Goal: Obtain resource: Download file/media

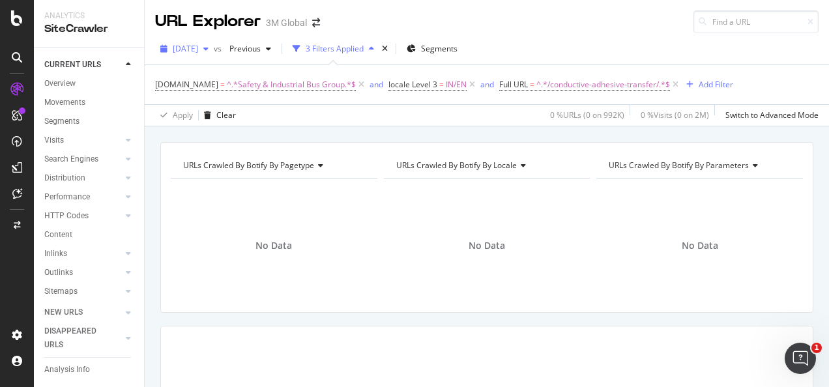
click at [209, 49] on icon "button" at bounding box center [205, 49] width 5 height 8
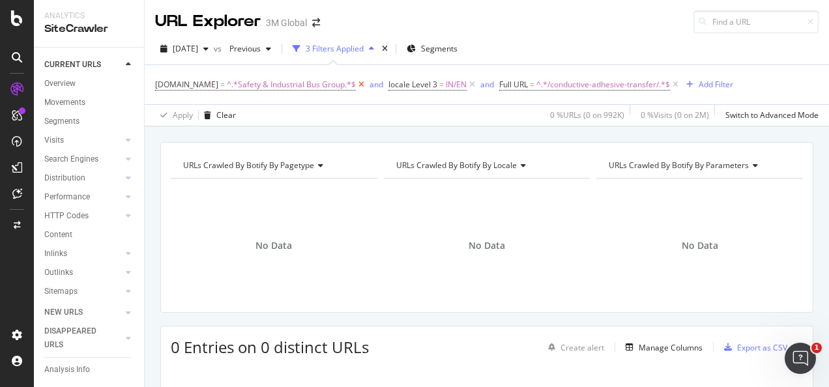
click at [357, 88] on icon at bounding box center [361, 84] width 11 height 13
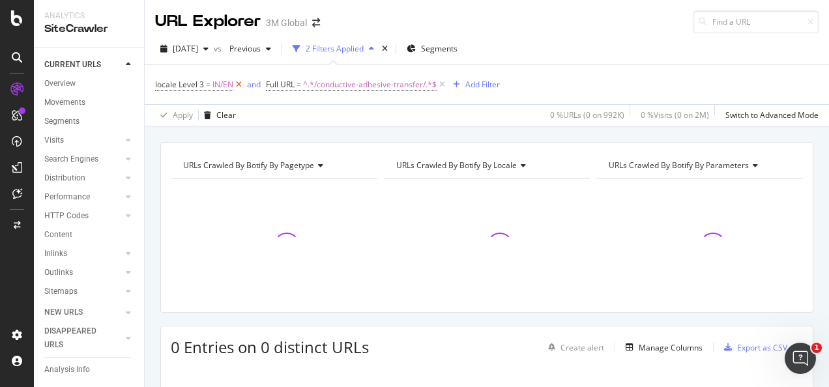
click at [239, 82] on icon at bounding box center [238, 84] width 11 height 13
click at [263, 86] on span "^.*/conductive-adhesive-transfer/.*$" at bounding box center [259, 85] width 134 height 18
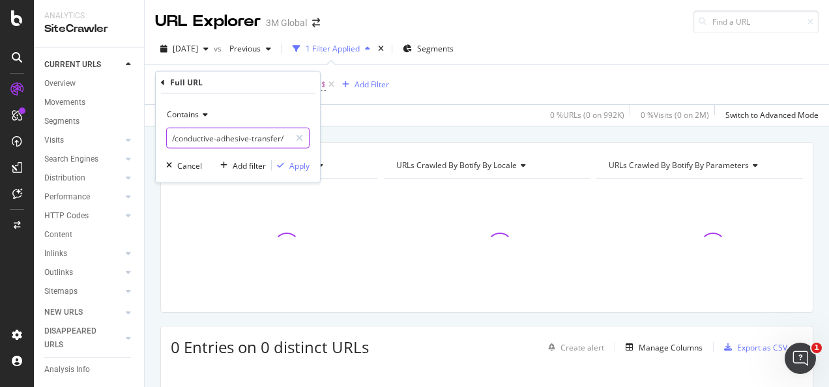
click at [283, 134] on input "/conductive-adhesive-transfer/" at bounding box center [228, 138] width 123 height 21
paste input "[URL][DOMAIN_NAME]"
type input "[URL][DOMAIN_NAME]"
click at [303, 134] on icon at bounding box center [299, 138] width 7 height 9
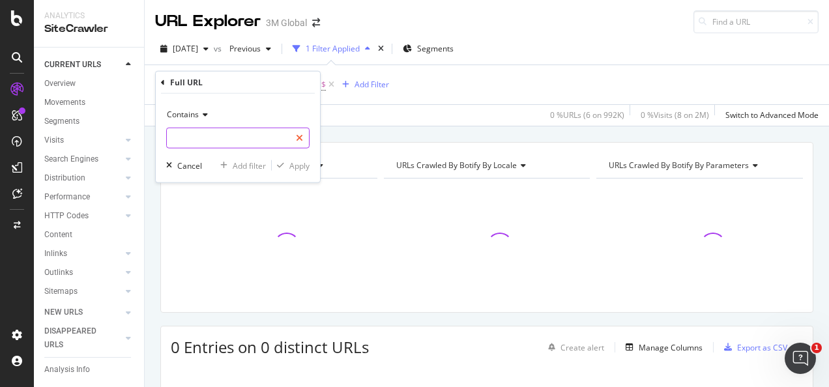
scroll to position [0, 0]
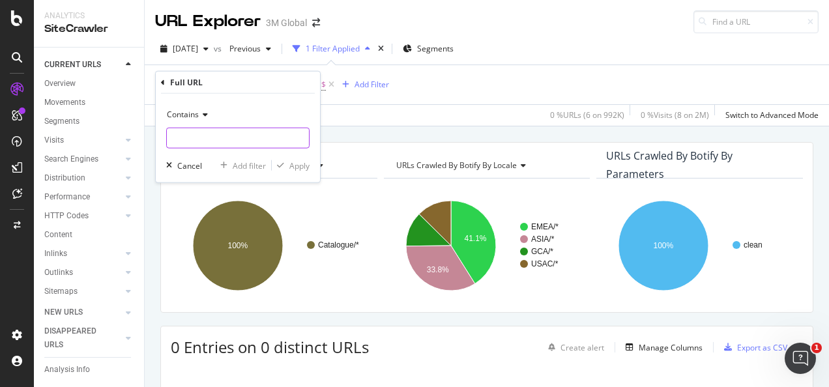
click at [222, 134] on input "text" at bounding box center [238, 138] width 142 height 21
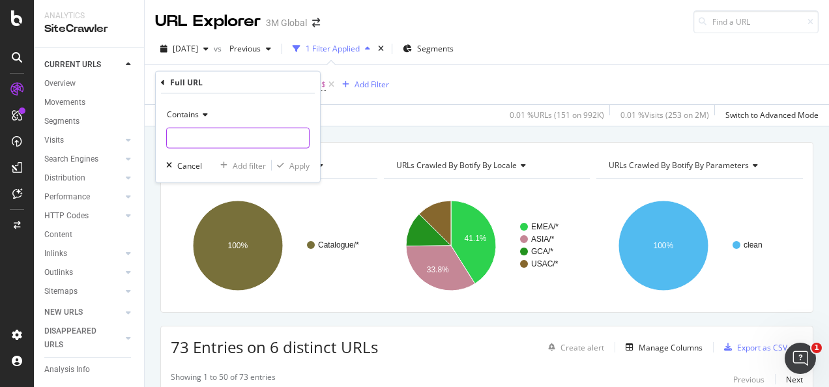
paste input "[URL][DOMAIN_NAME]"
type input "[URL][DOMAIN_NAME]"
click at [293, 162] on div "Apply" at bounding box center [300, 165] width 20 height 11
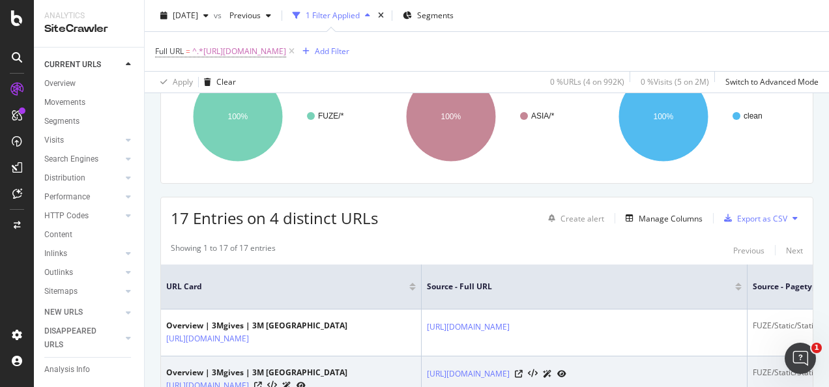
scroll to position [65, 0]
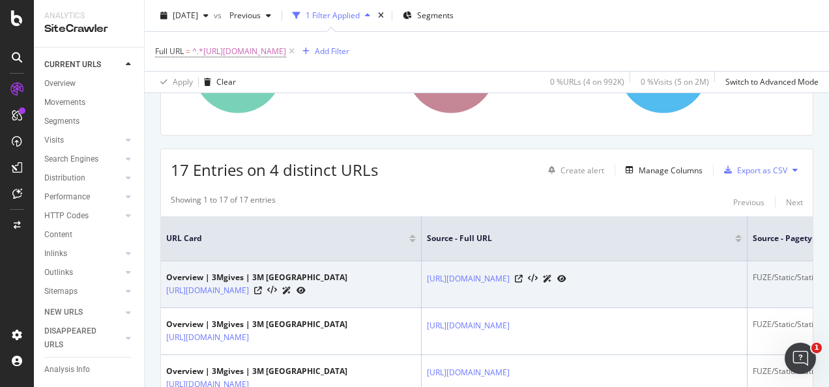
scroll to position [0, 0]
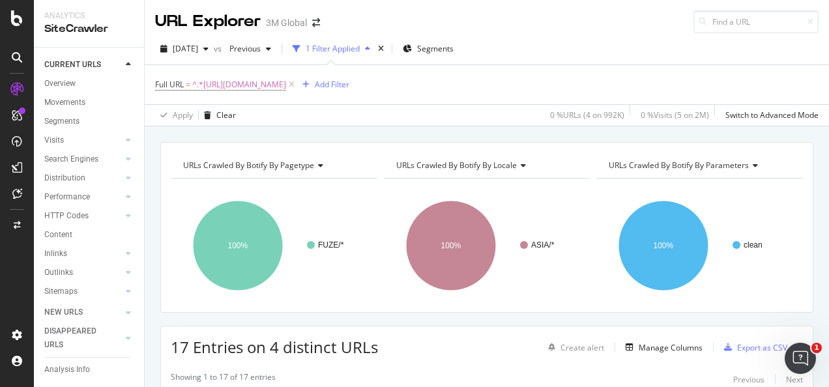
click at [587, 133] on div "URLs Crawled By Botify By pagetype Chart (by Value) Table Expand Export as CSV …" at bounding box center [487, 142] width 685 height 31
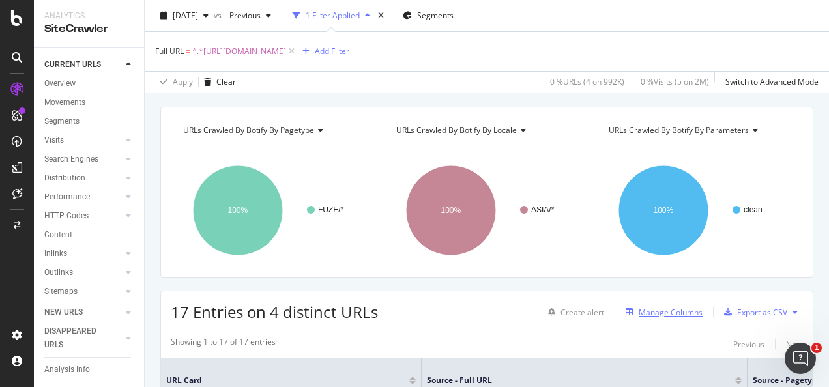
scroll to position [65, 0]
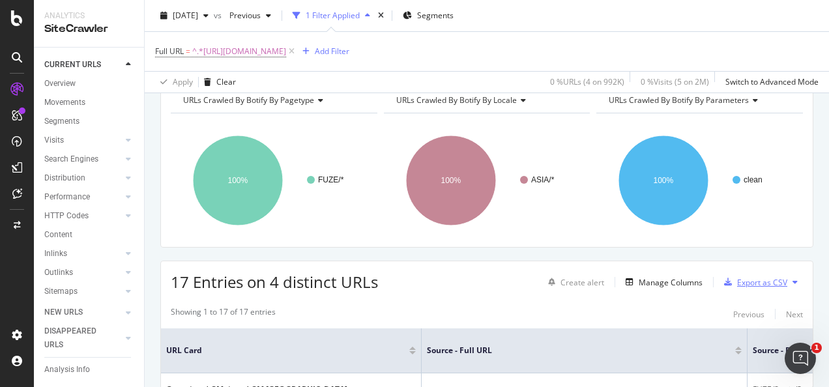
click at [737, 285] on div "Export as CSV" at bounding box center [762, 282] width 50 height 11
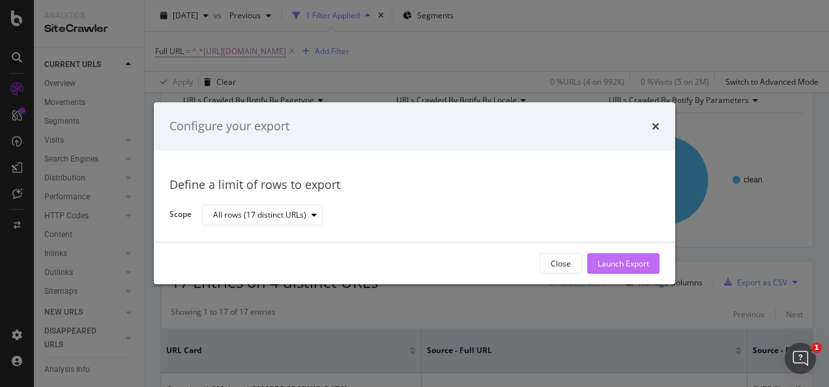
click at [647, 271] on div "Launch Export" at bounding box center [624, 264] width 52 height 20
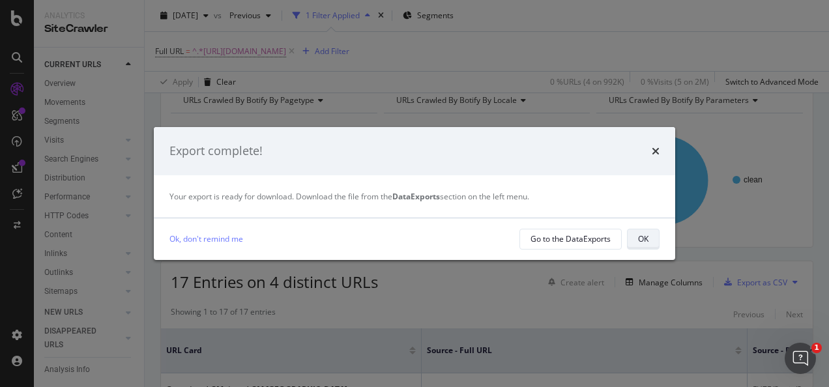
click at [648, 239] on div "OK" at bounding box center [643, 238] width 10 height 11
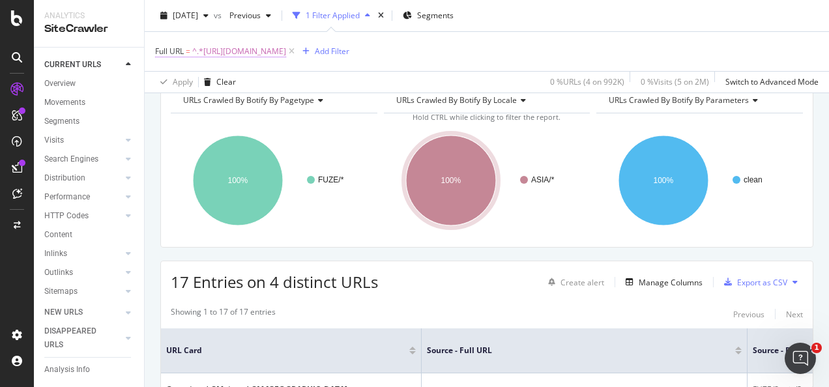
click at [286, 55] on span "^.*[URL][DOMAIN_NAME]" at bounding box center [239, 51] width 94 height 18
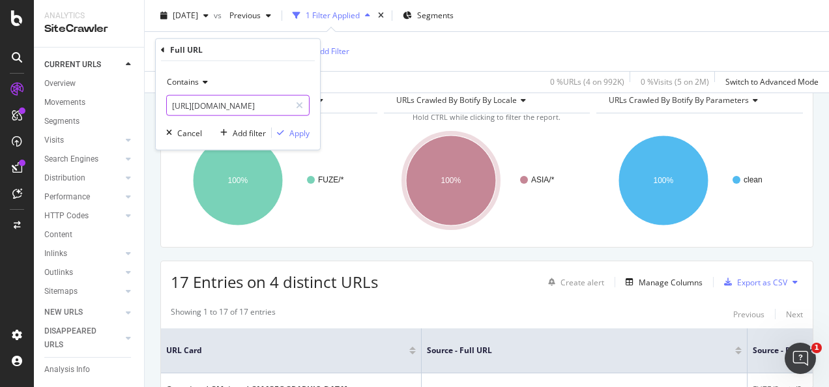
drag, startPoint x: 308, startPoint y: 103, endPoint x: 295, endPoint y: 102, distance: 13.1
click at [308, 104] on div at bounding box center [299, 105] width 19 height 21
click at [278, 102] on input "text" at bounding box center [238, 105] width 142 height 21
paste input "[URL][DOMAIN_NAME]"
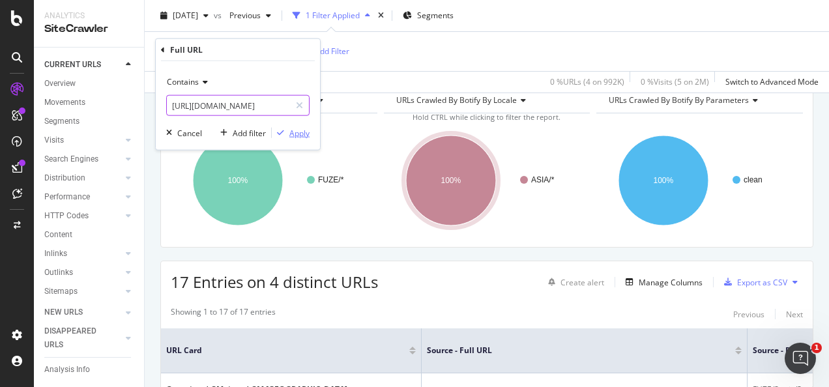
type input "[URL][DOMAIN_NAME]"
click at [295, 129] on div "Apply" at bounding box center [300, 132] width 20 height 11
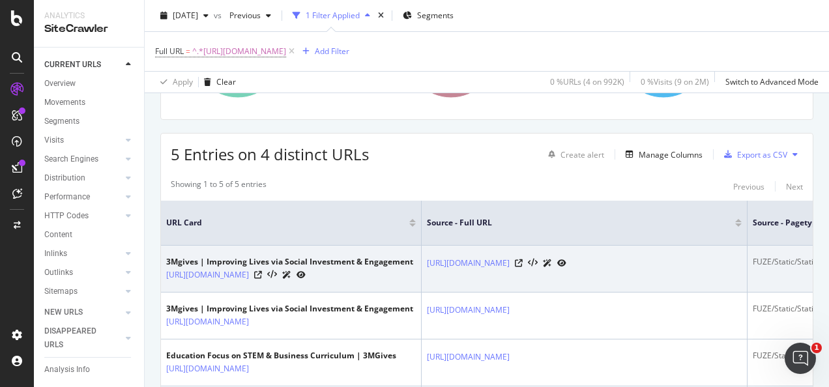
scroll to position [196, 0]
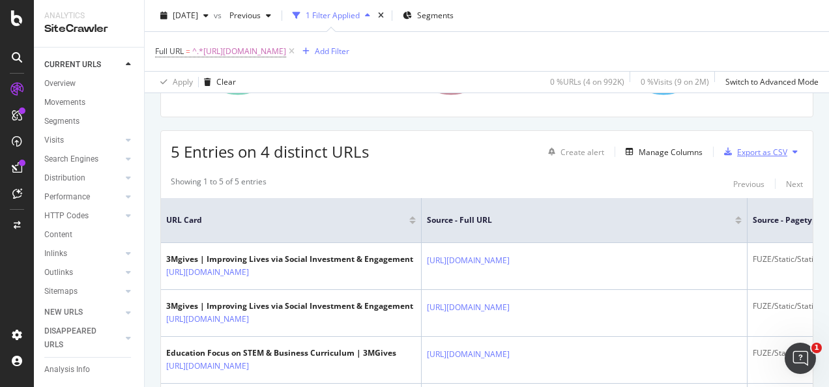
click at [744, 158] on div "Export as CSV" at bounding box center [753, 152] width 68 height 20
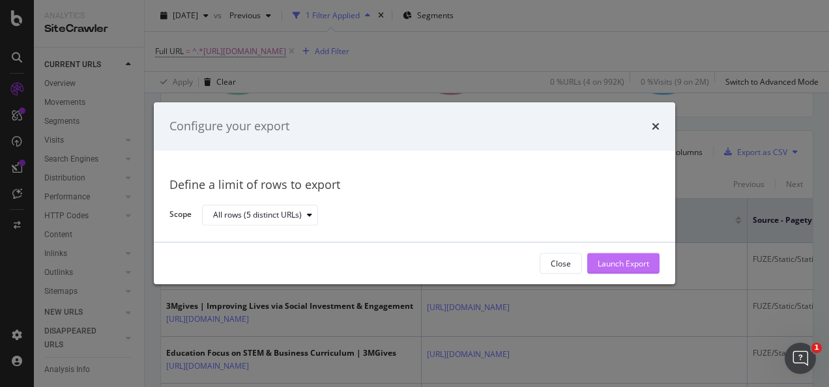
click at [638, 258] on div "Launch Export" at bounding box center [624, 263] width 52 height 11
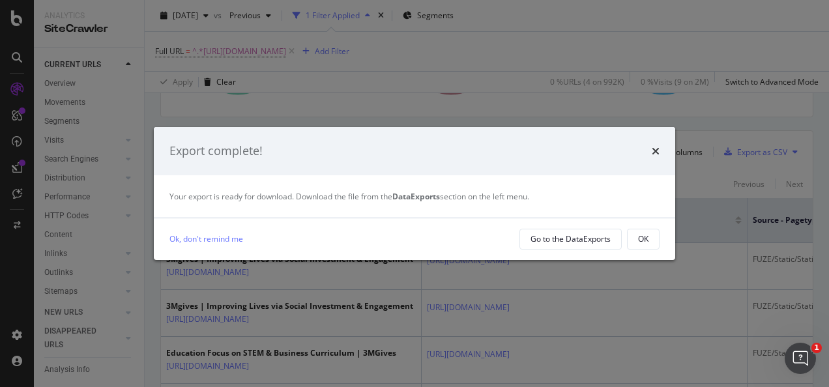
click at [644, 230] on div "OK" at bounding box center [643, 239] width 10 height 18
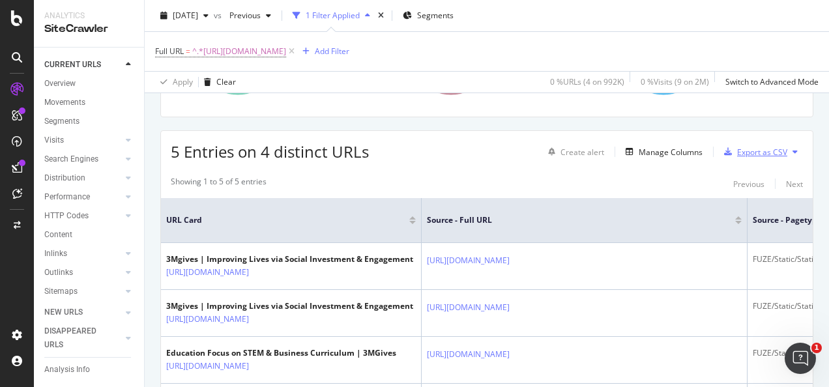
scroll to position [65, 0]
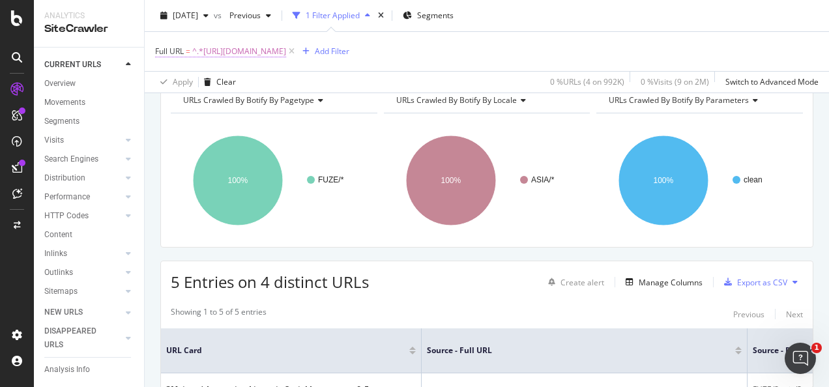
click at [286, 52] on span "^.*[URL][DOMAIN_NAME]" at bounding box center [239, 51] width 94 height 18
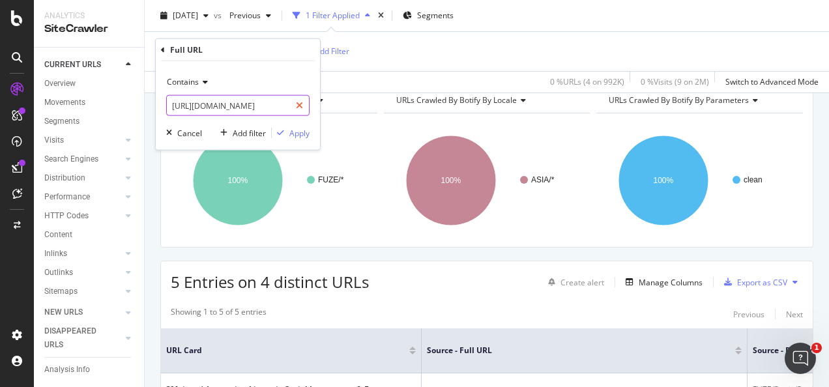
click at [304, 108] on div at bounding box center [299, 105] width 19 height 21
click at [275, 104] on input "text" at bounding box center [238, 105] width 142 height 21
paste input "[URL][DOMAIN_NAME]"
type input "[URL][DOMAIN_NAME]"
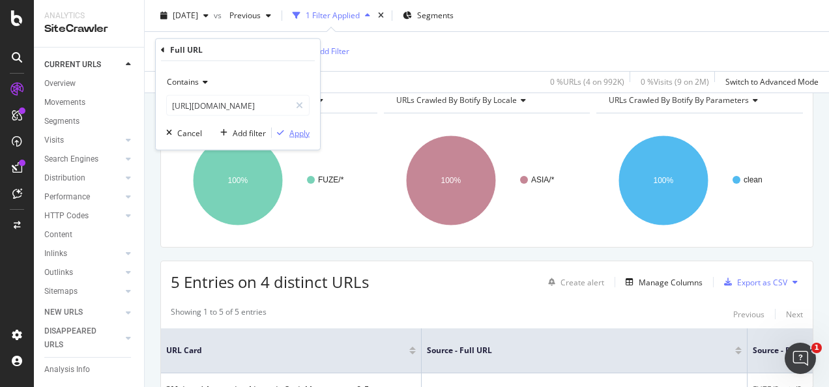
scroll to position [0, 0]
click at [284, 130] on icon "button" at bounding box center [280, 133] width 7 height 8
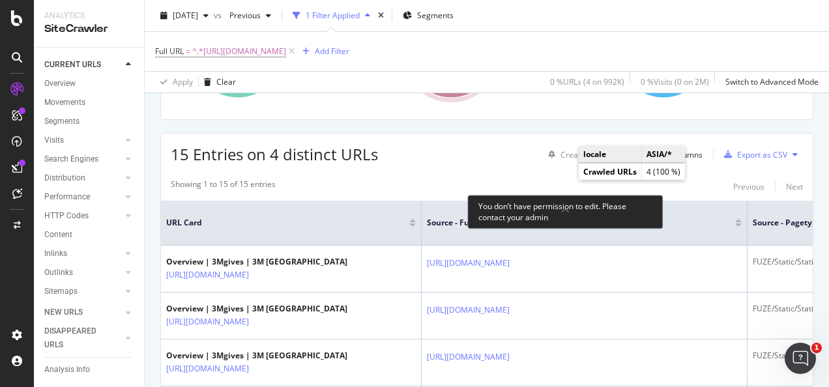
scroll to position [196, 0]
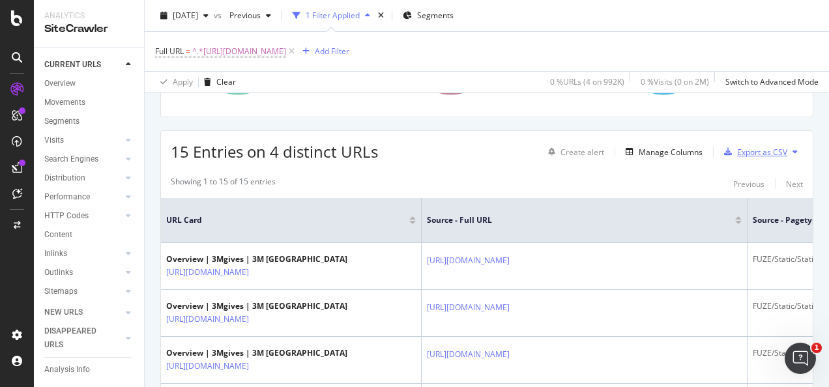
click at [741, 150] on div "Export as CSV" at bounding box center [762, 152] width 50 height 11
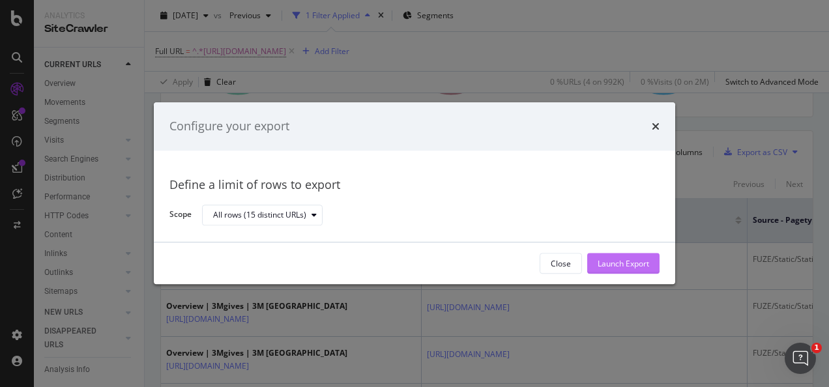
click at [609, 263] on div "Launch Export" at bounding box center [624, 263] width 52 height 11
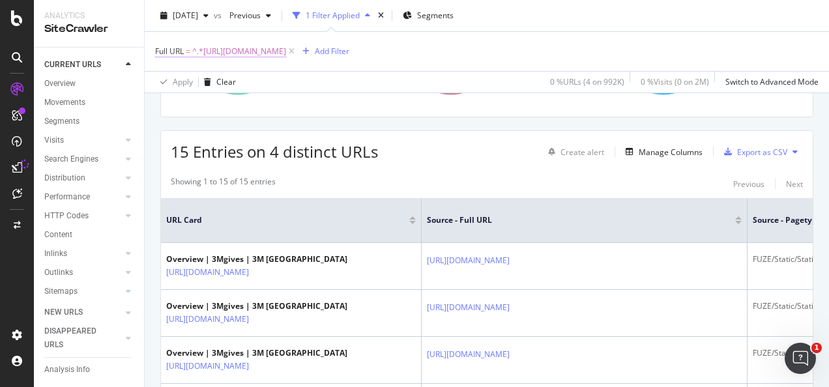
click at [286, 52] on span "^.*[URL][DOMAIN_NAME]" at bounding box center [239, 51] width 94 height 18
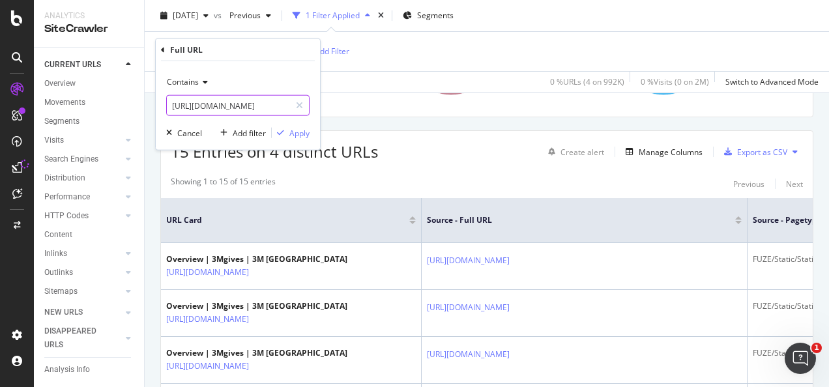
click at [303, 111] on div at bounding box center [299, 105] width 19 height 21
click at [289, 107] on input "text" at bounding box center [238, 105] width 142 height 21
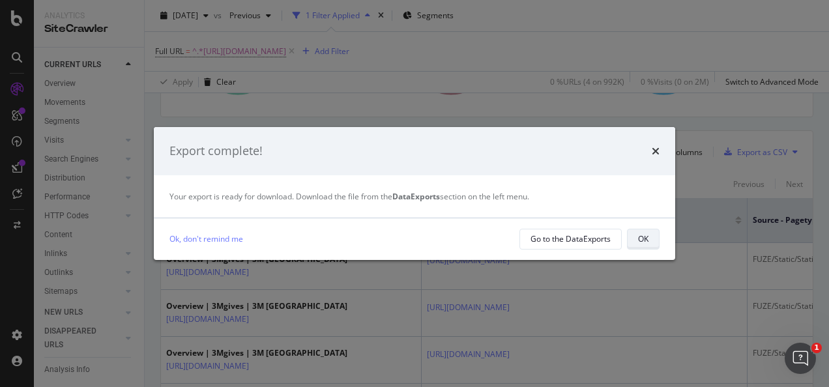
click at [639, 240] on div "OK" at bounding box center [643, 238] width 10 height 11
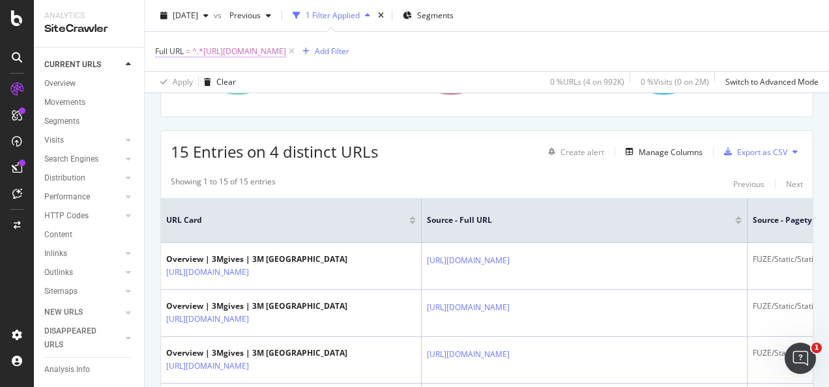
click at [284, 52] on span "^.*[URL][DOMAIN_NAME]" at bounding box center [239, 51] width 94 height 18
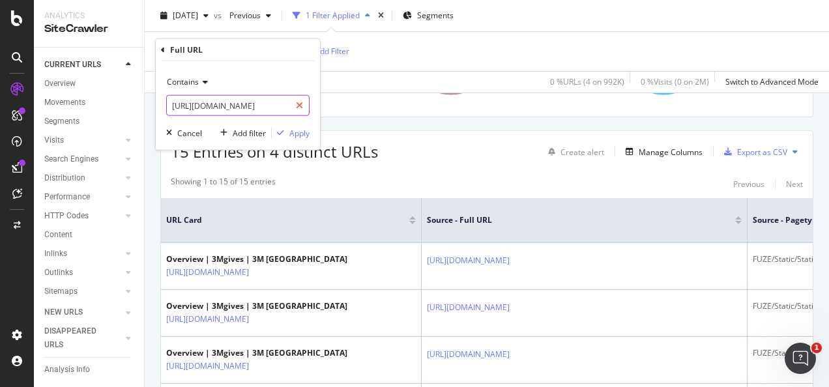
click at [295, 106] on div at bounding box center [299, 105] width 19 height 21
click at [275, 105] on input "text" at bounding box center [238, 105] width 142 height 21
paste input "[URL][DOMAIN_NAME]"
type input "[URL][DOMAIN_NAME]"
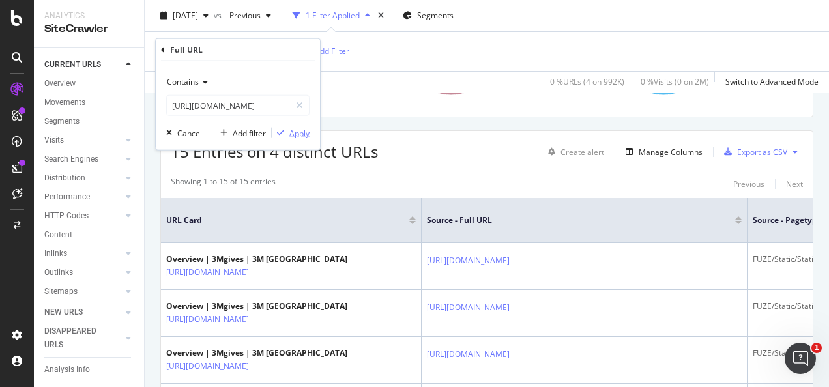
click at [299, 130] on div "Apply" at bounding box center [300, 132] width 20 height 11
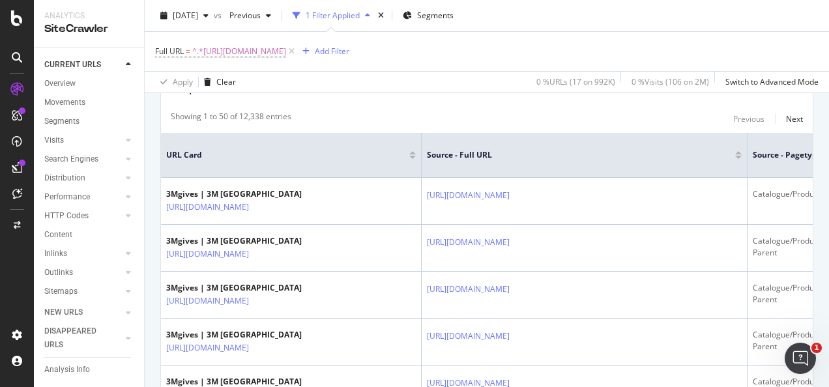
scroll to position [65, 0]
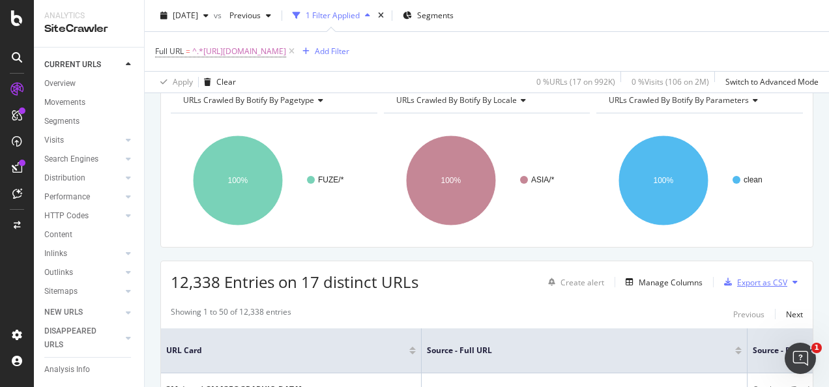
click at [745, 277] on div "Export as CSV" at bounding box center [762, 282] width 50 height 11
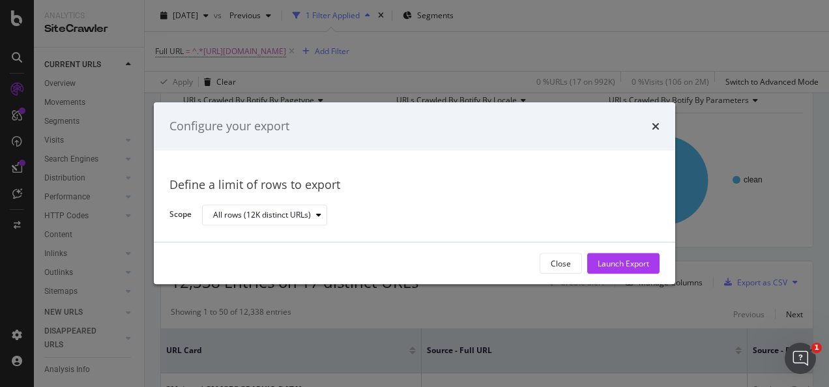
click at [608, 256] on div "Launch Export" at bounding box center [624, 264] width 52 height 20
